Goal: Task Accomplishment & Management: Complete application form

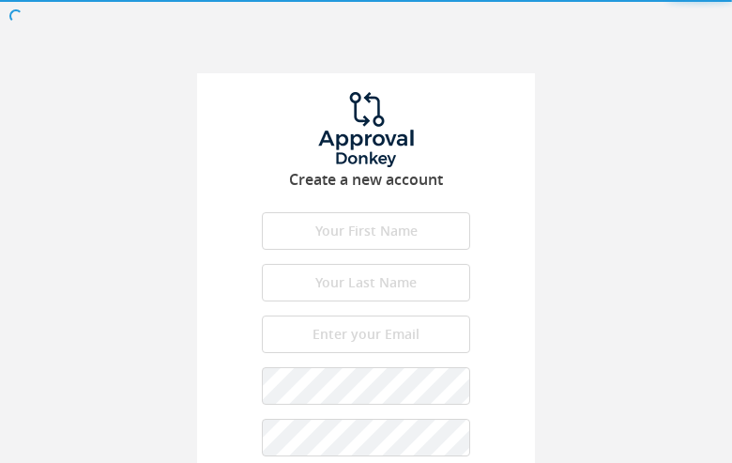
type input "tuXBQwtWgqy"
type input "HSgQSnNaSxYNEDa"
type input "[EMAIL_ADDRESS][DOMAIN_NAME]"
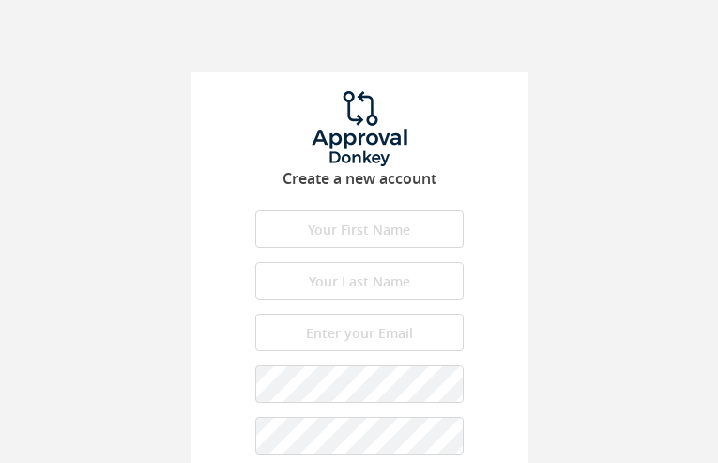
type input "CGMBADSeNQlmCVyw"
type input "lbqqDQDleA"
type input "[EMAIL_ADDRESS][DOMAIN_NAME]"
